Goal: Browse casually: Explore the website without a specific task or goal

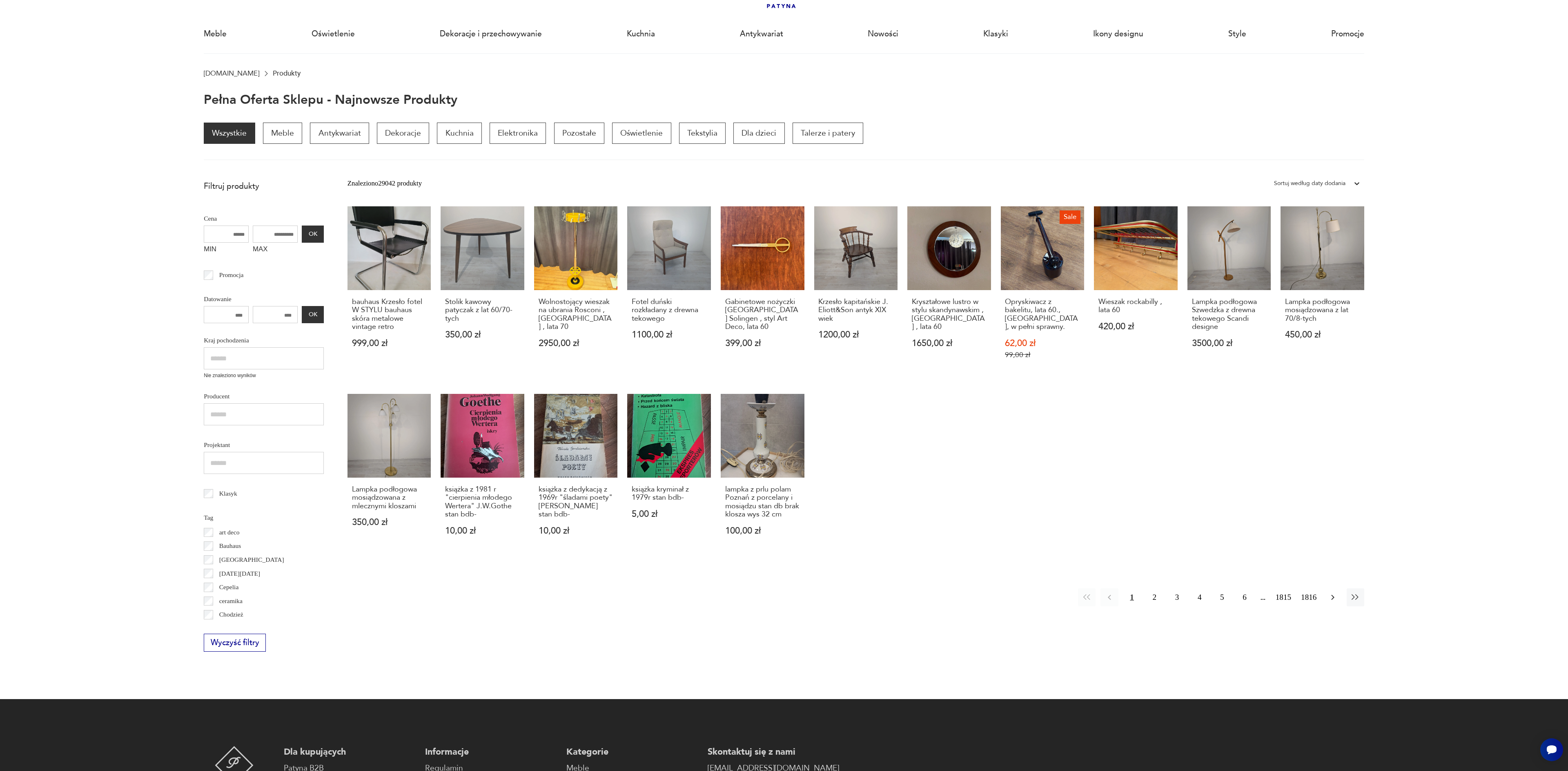
click at [1332, 602] on button "button" at bounding box center [1332, 597] width 18 height 18
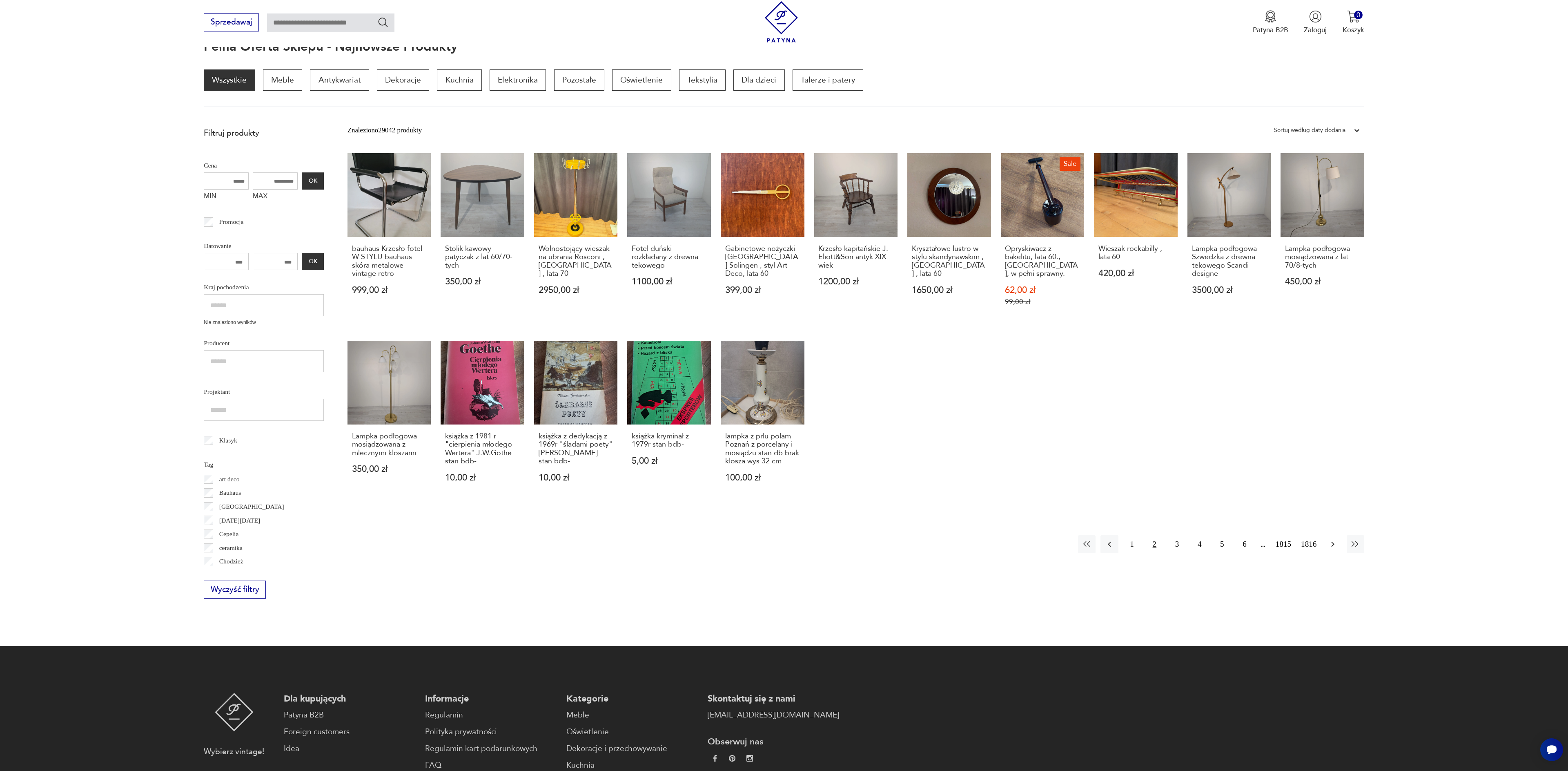
scroll to position [110, 0]
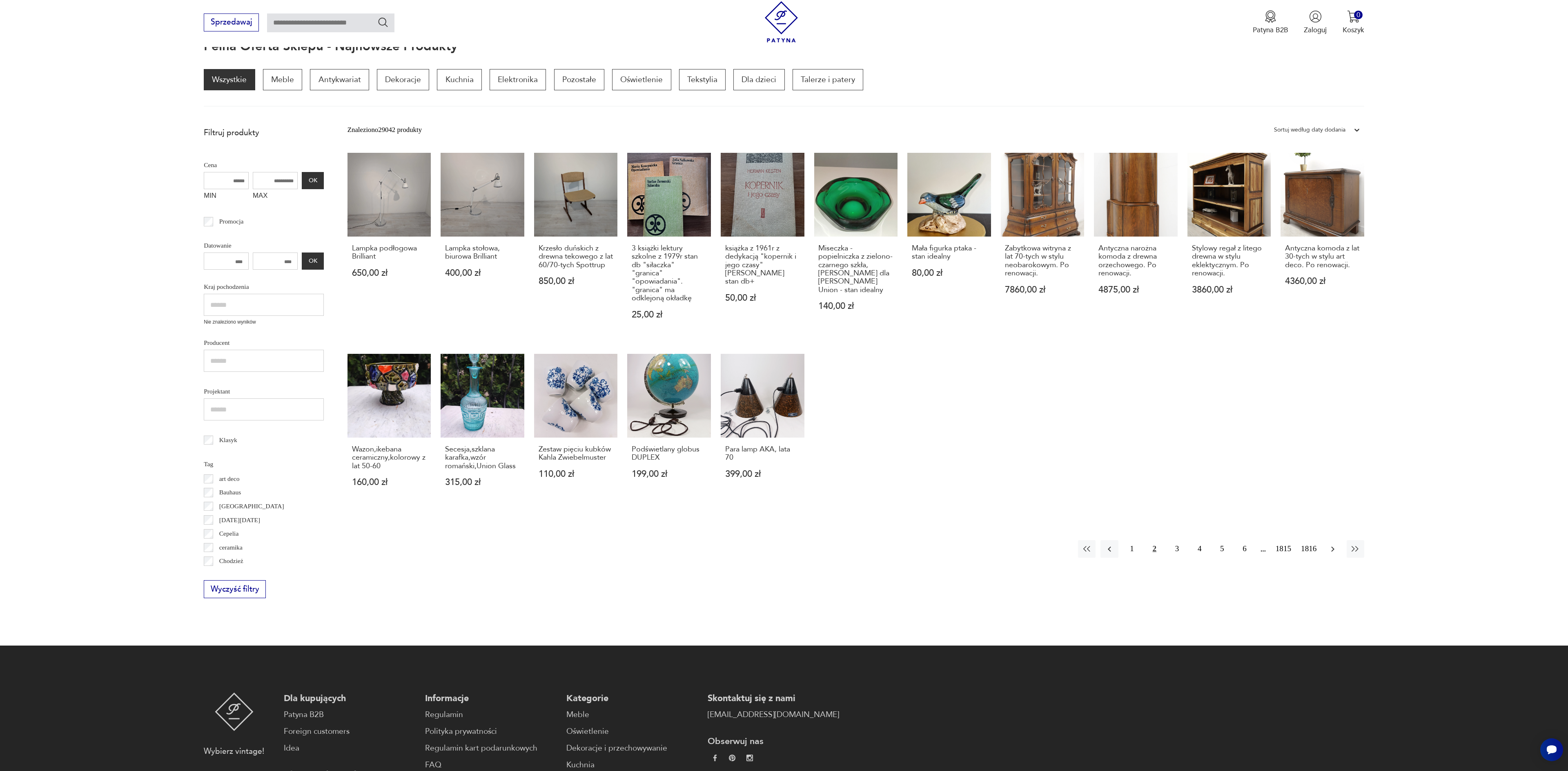
click at [1334, 551] on icon "button" at bounding box center [1333, 549] width 10 height 10
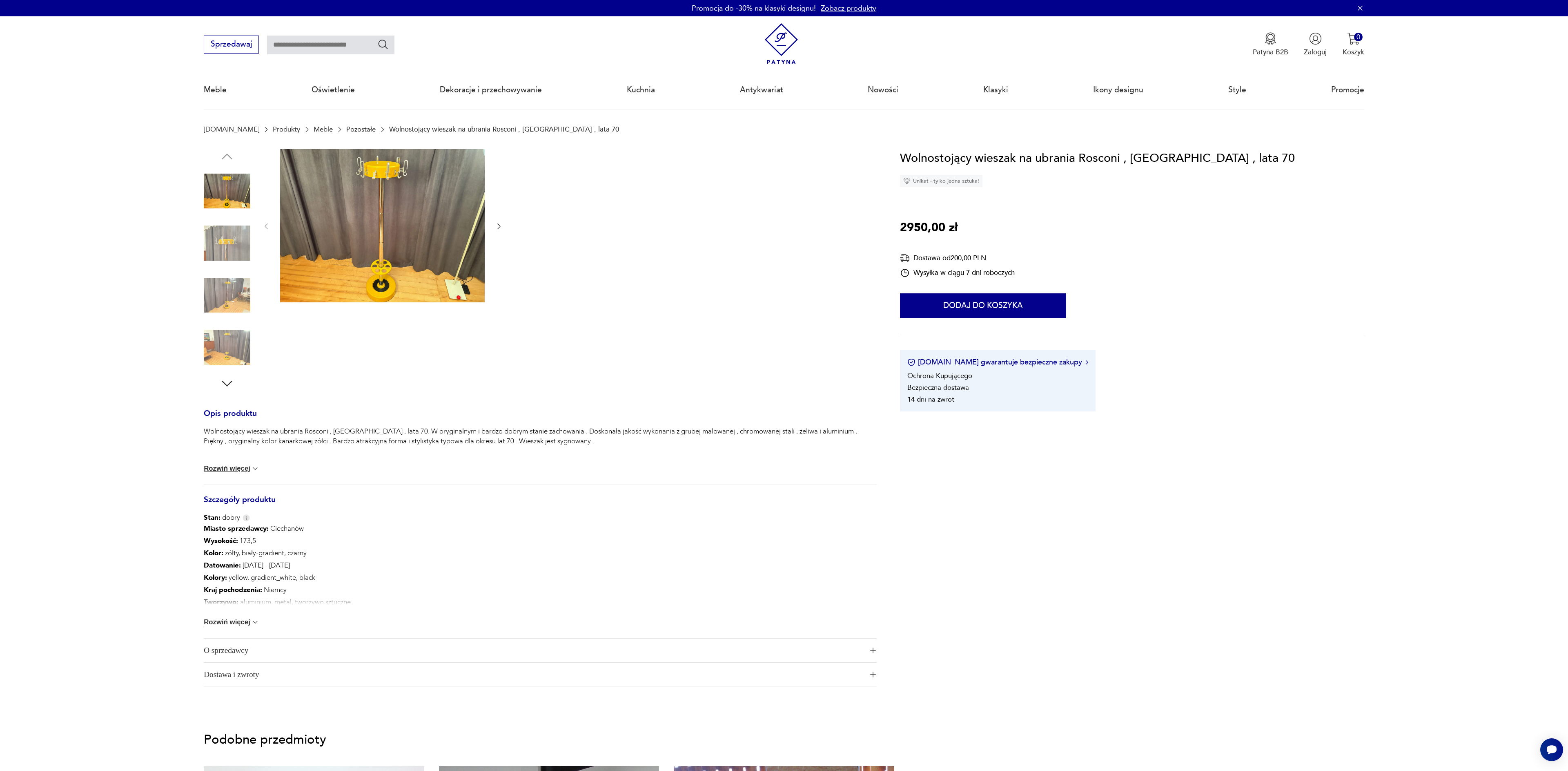
click at [373, 253] on img at bounding box center [382, 226] width 205 height 153
